Goal: Check status: Check status

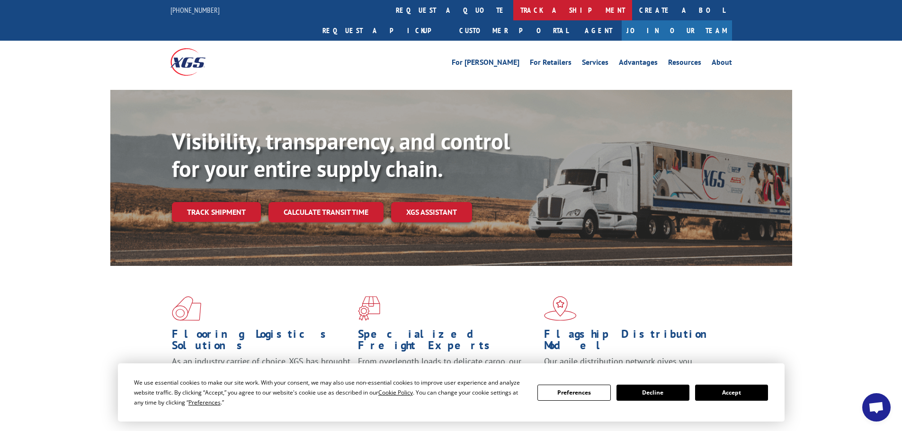
click at [513, 9] on link "track a shipment" at bounding box center [572, 10] width 119 height 20
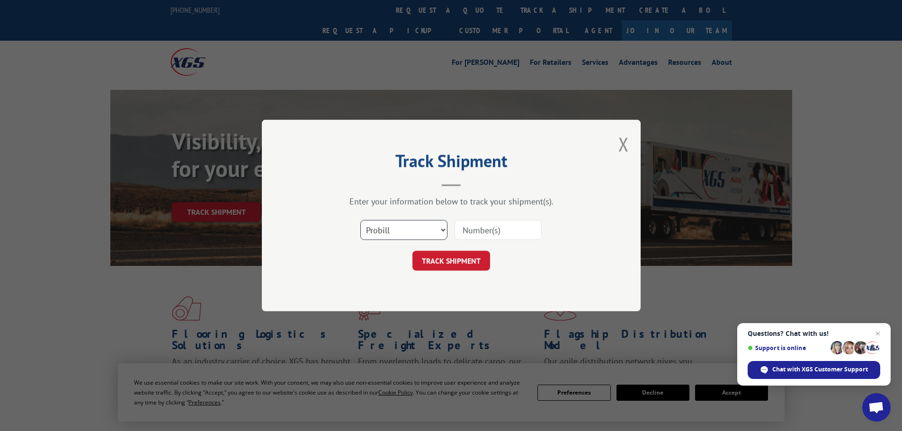
click at [411, 230] on select "Select category... Probill BOL PO" at bounding box center [403, 230] width 87 height 20
click at [360, 220] on select "Select category... Probill BOL PO" at bounding box center [403, 230] width 87 height 20
click at [482, 231] on input at bounding box center [497, 230] width 87 height 20
paste input "5522248"
type input "5522248"
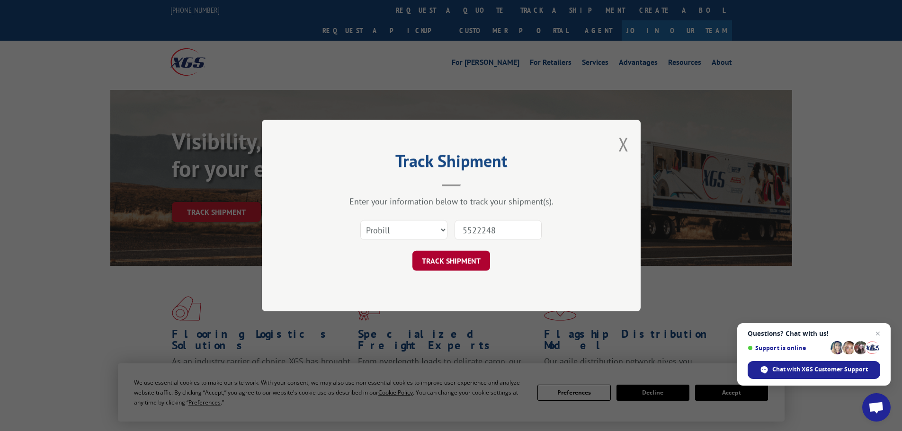
click at [462, 262] on button "TRACK SHIPMENT" at bounding box center [451, 261] width 78 height 20
